Goal: Find specific page/section: Find specific page/section

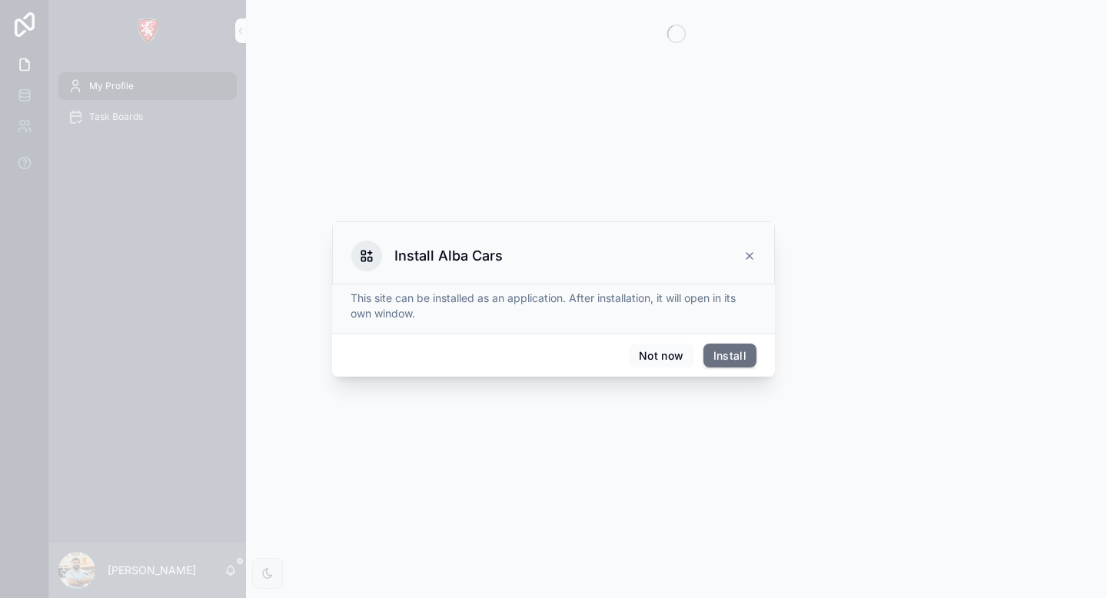
click at [762, 244] on div "Install Alba Cars" at bounding box center [553, 252] width 443 height 63
click at [762, 249] on div "Install Alba Cars" at bounding box center [553, 252] width 443 height 63
click at [751, 254] on icon at bounding box center [749, 256] width 6 height 6
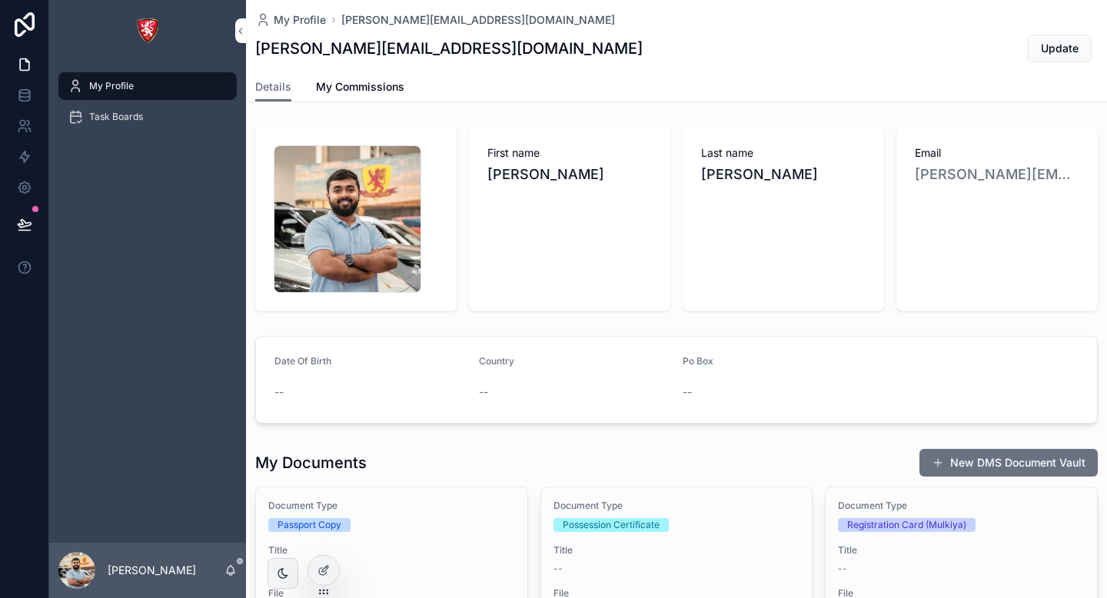
click at [120, 124] on div "Task Boards" at bounding box center [148, 117] width 160 height 25
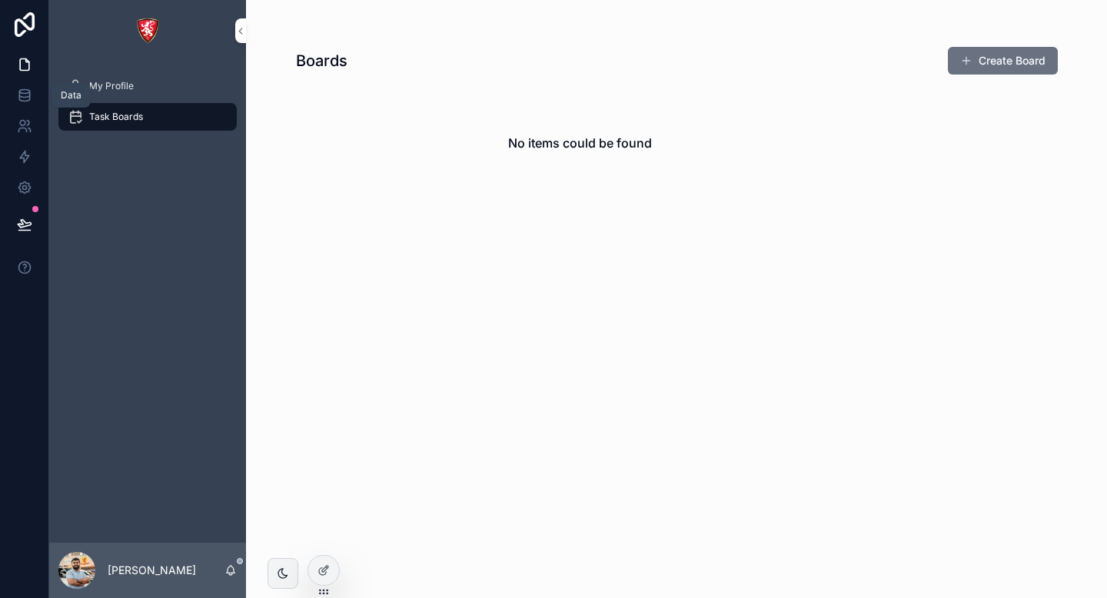
click at [24, 98] on icon at bounding box center [24, 95] width 15 height 15
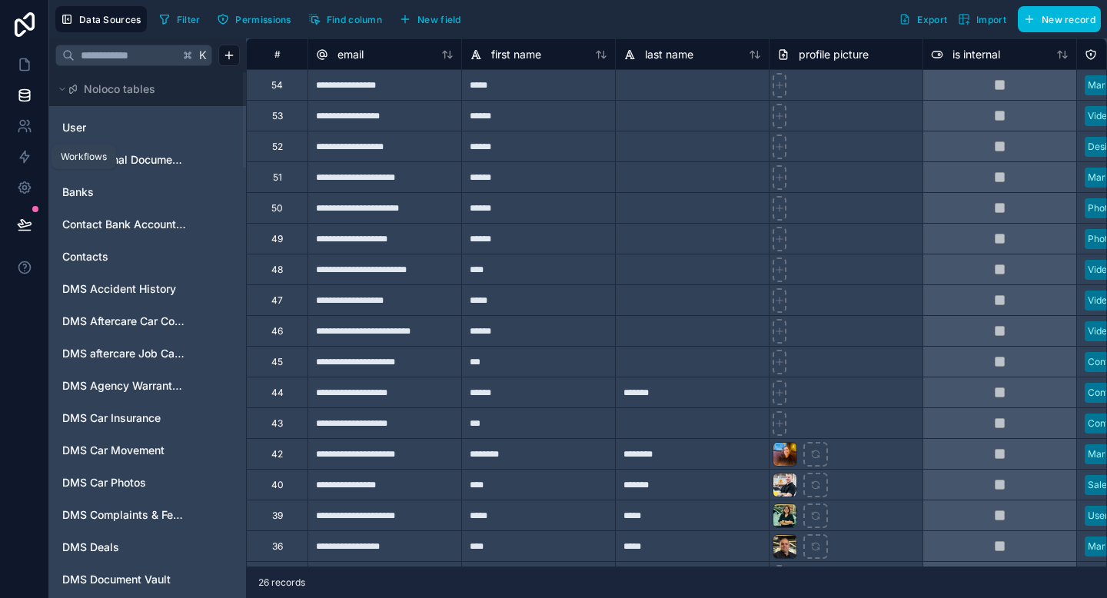
click at [110, 68] on input "text" at bounding box center [127, 56] width 105 height 28
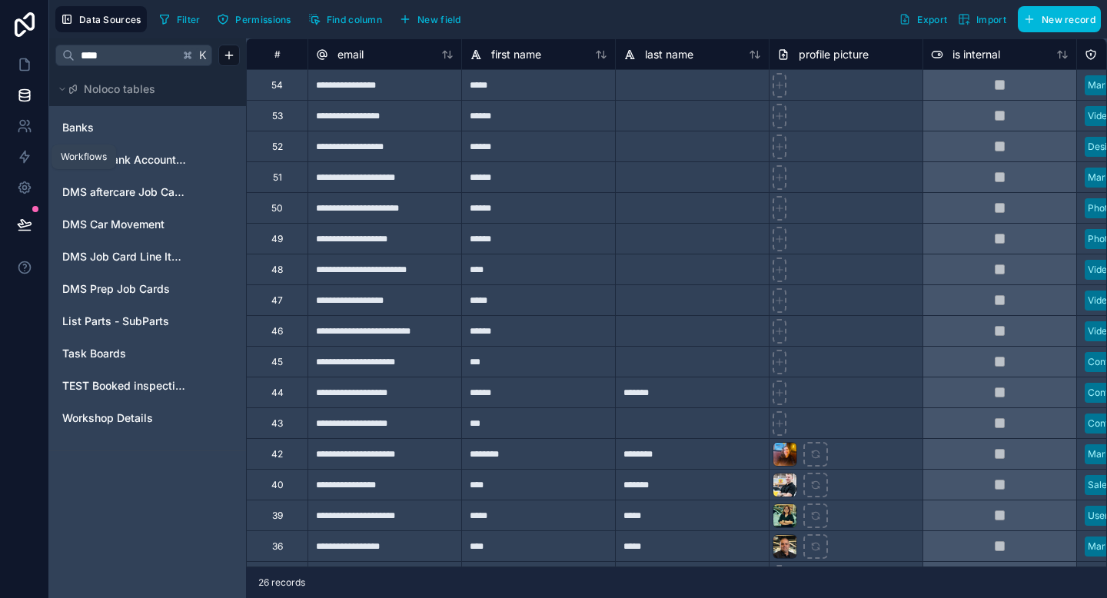
type input "****"
click at [91, 357] on span "Task Boards" at bounding box center [94, 353] width 64 height 15
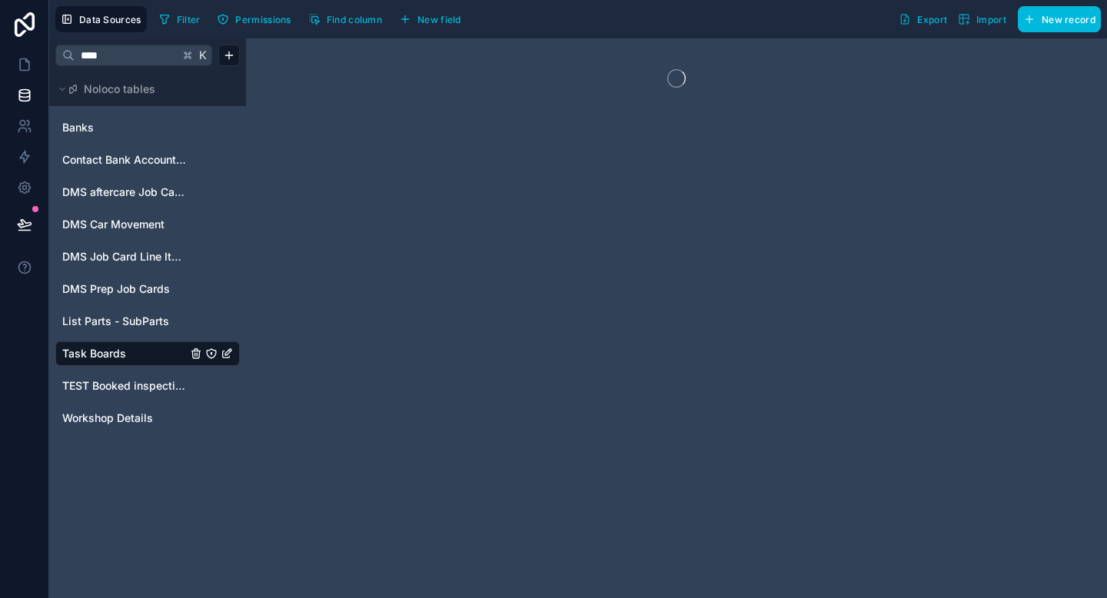
click at [91, 357] on span "Task Boards" at bounding box center [94, 353] width 64 height 15
